Goal: Complete application form

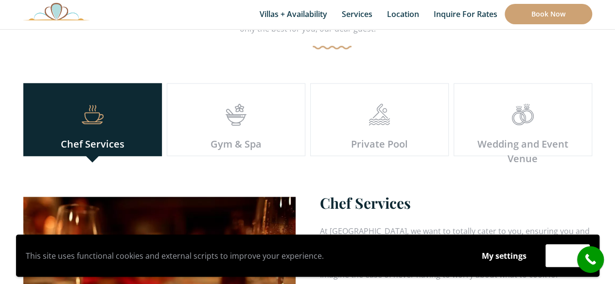
scroll to position [2748, 0]
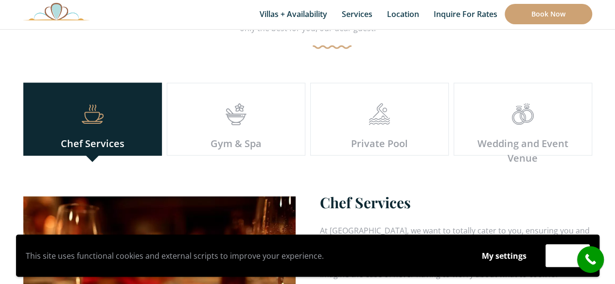
click at [503, 136] on div "Wedding and Event Venue" at bounding box center [522, 150] width 123 height 29
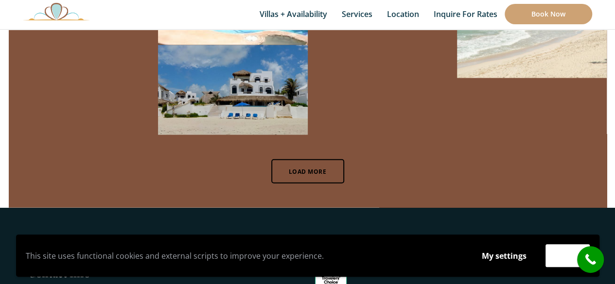
scroll to position [6581, 0]
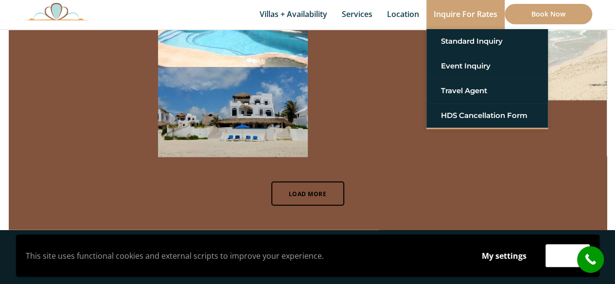
click at [466, 15] on link "Inquire for Rates" at bounding box center [465, 14] width 78 height 29
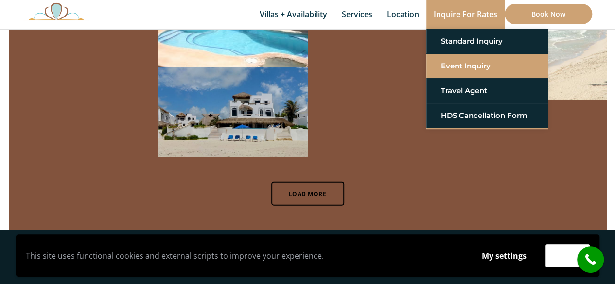
click at [464, 61] on link "Event Inquiry" at bounding box center [487, 66] width 92 height 18
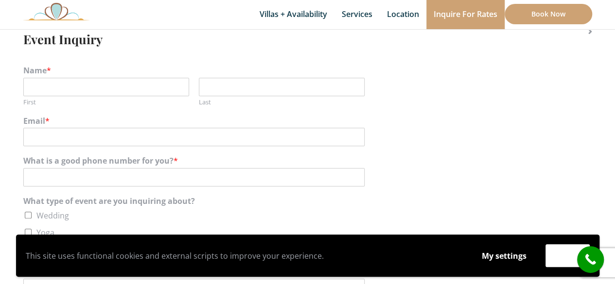
scroll to position [222, 0]
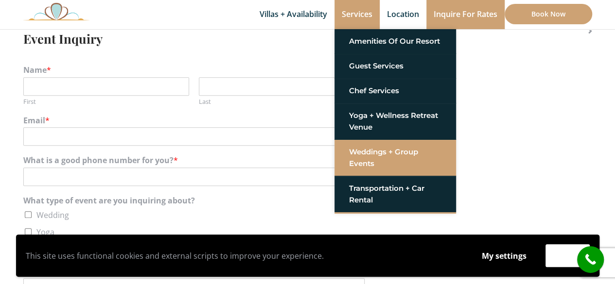
click at [372, 147] on link "Weddings + Group Events" at bounding box center [395, 157] width 92 height 29
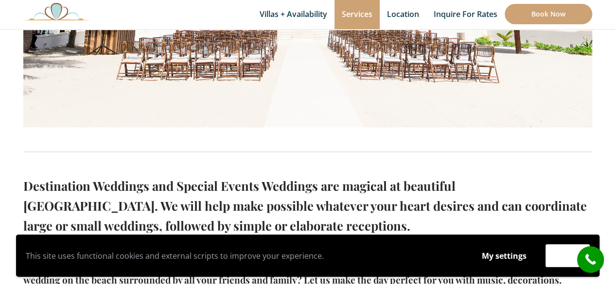
scroll to position [578, 0]
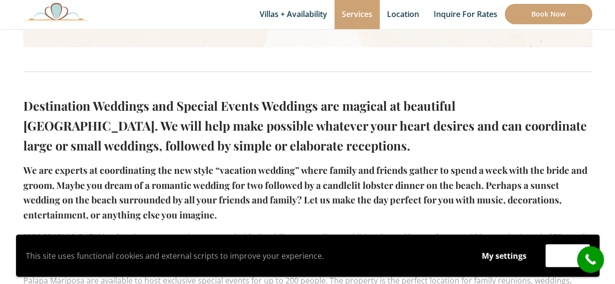
click at [372, 147] on h2 "Destination Weddings and Special Events Weddings are magical at beautiful Hacie…" at bounding box center [307, 126] width 569 height 60
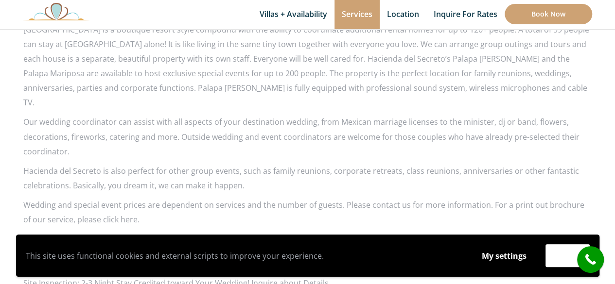
scroll to position [931, 0]
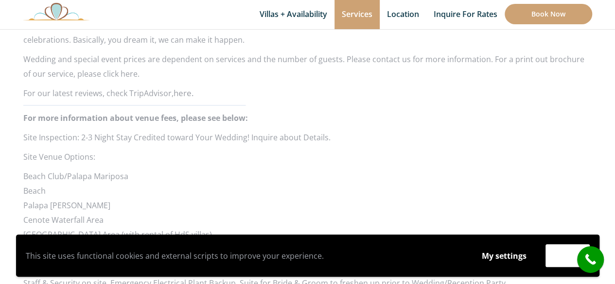
click at [293, 150] on p "Site Venue Options:" at bounding box center [307, 157] width 569 height 15
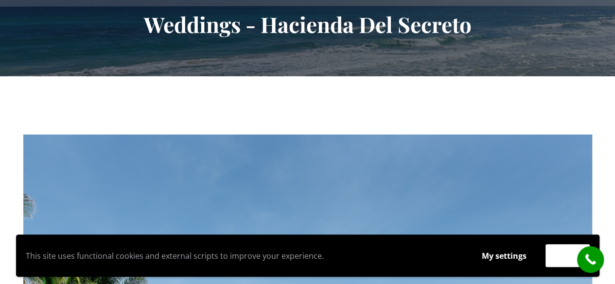
scroll to position [0, 0]
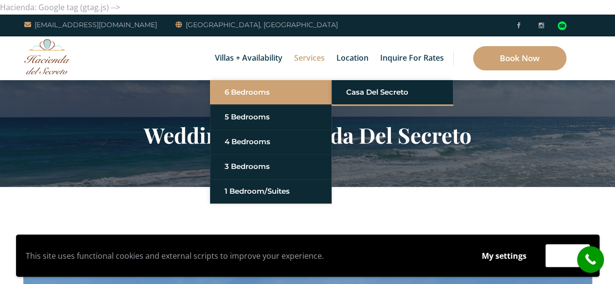
click at [246, 85] on link "6 Bedrooms" at bounding box center [271, 93] width 92 height 18
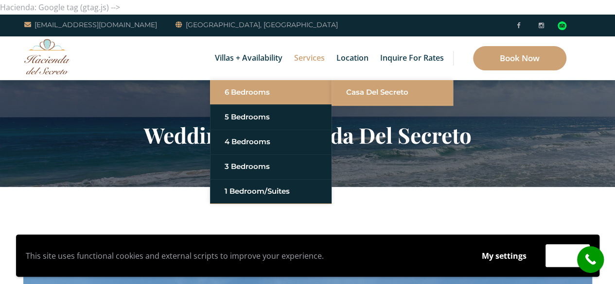
click at [356, 89] on link "Casa del Secreto" at bounding box center [392, 93] width 92 height 18
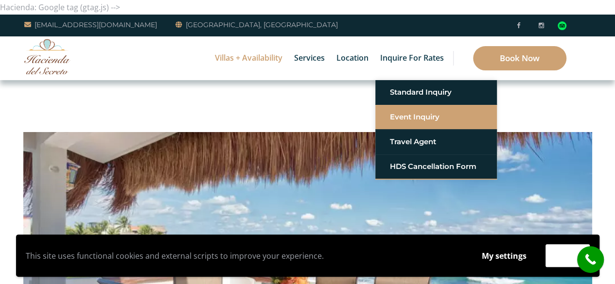
click at [421, 115] on link "Event Inquiry" at bounding box center [436, 117] width 92 height 18
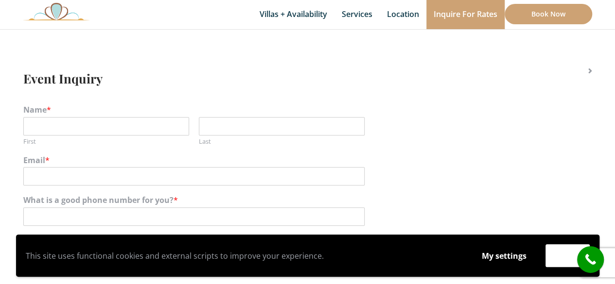
scroll to position [181, 0]
click at [69, 128] on input "First" at bounding box center [106, 127] width 166 height 18
type input "n"
click at [69, 128] on input "Natali" at bounding box center [106, 127] width 166 height 18
type input "[PERSON_NAME]"
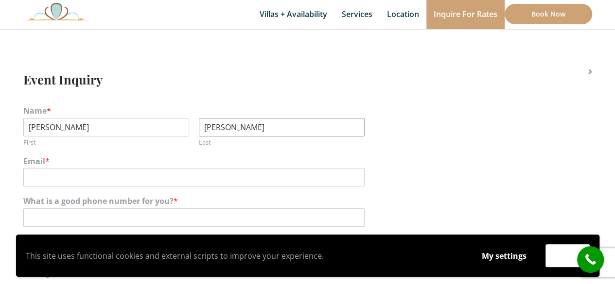
type input "[PERSON_NAME]"
click at [59, 176] on input "Email *" at bounding box center [193, 177] width 341 height 18
type input "[EMAIL_ADDRESS][DOMAIN_NAME]"
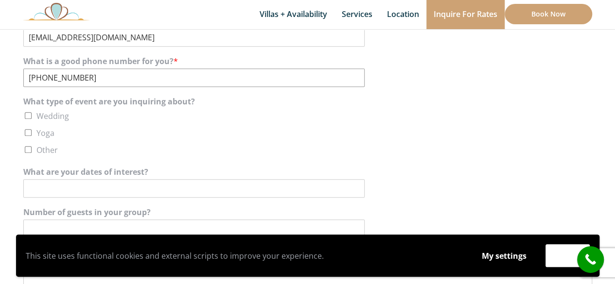
scroll to position [322, 0]
type input "[PHONE_NUMBER]"
click at [27, 111] on input "Wedding" at bounding box center [28, 114] width 7 height 7
checkbox input "true"
click at [54, 181] on input "What are your dates of interest?" at bounding box center [193, 187] width 341 height 18
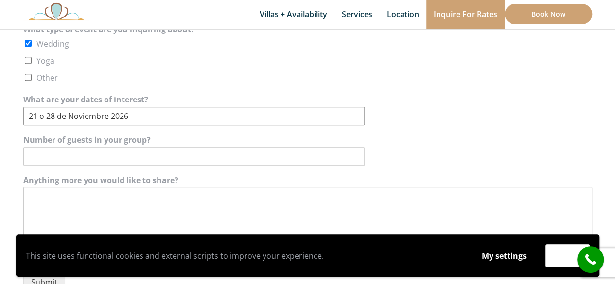
scroll to position [394, 0]
type input "21 o 28 de Noviembre 2026"
click at [261, 154] on input "Number of guests in your group?" at bounding box center [193, 155] width 341 height 18
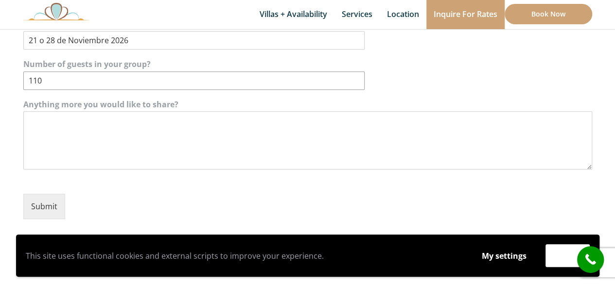
scroll to position [470, 0]
type input "110"
click at [211, 140] on textarea "Anything more you would like to share?" at bounding box center [307, 139] width 569 height 58
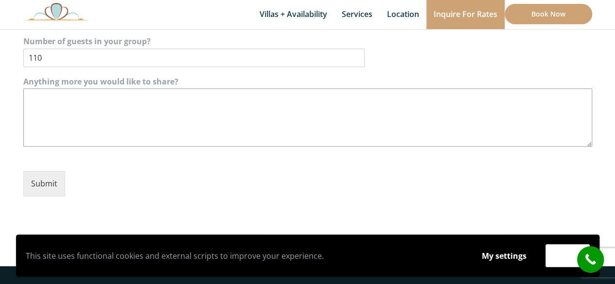
scroll to position [493, 0]
click at [139, 117] on textarea "Anything more you would like to share?" at bounding box center [307, 117] width 569 height 58
click at [55, 190] on button "Submit" at bounding box center [44, 182] width 42 height 25
